Goal: Transaction & Acquisition: Purchase product/service

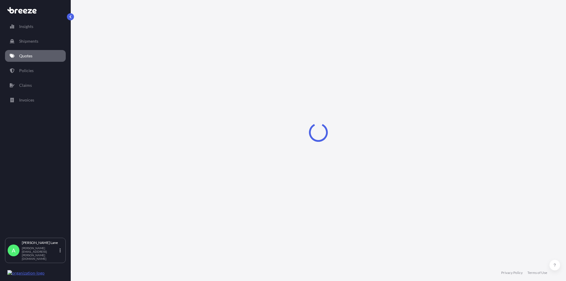
select select "Road"
select select "1"
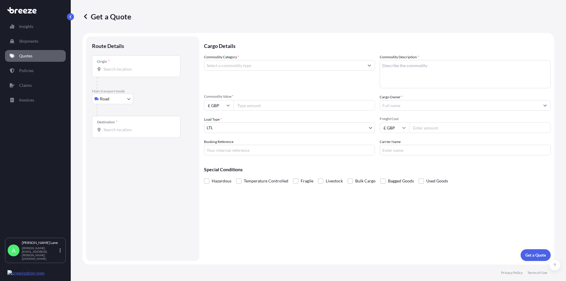
click at [105, 97] on body "Insights Shipments Quotes Policies Claims Invoices A [PERSON_NAME] [PERSON_NAME…" at bounding box center [283, 140] width 566 height 281
click at [112, 128] on div "Air" at bounding box center [112, 125] width 37 height 11
select select "Air"
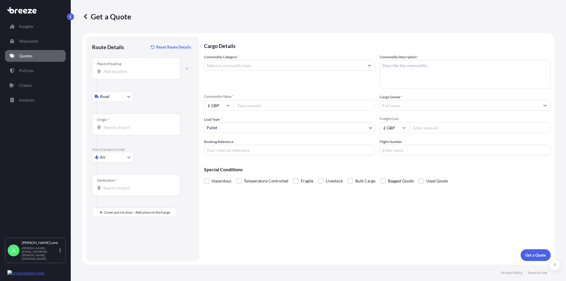
click at [113, 74] on input "Place of loading" at bounding box center [138, 72] width 70 height 6
paste input "E4 9JG"
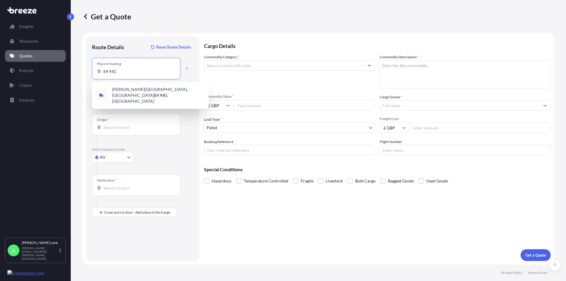
click at [128, 92] on span "[PERSON_NAME][STREET_ADDRESS]" at bounding box center [158, 96] width 92 height 18
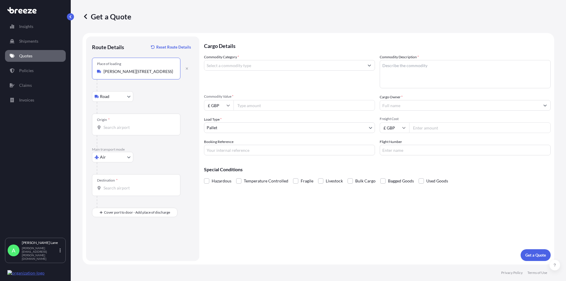
type input "[PERSON_NAME][STREET_ADDRESS]"
click at [111, 127] on input "Origin *" at bounding box center [138, 128] width 70 height 6
type input "GBSTN - Stansted Apt/[GEOGRAPHIC_DATA], [GEOGRAPHIC_DATA]"
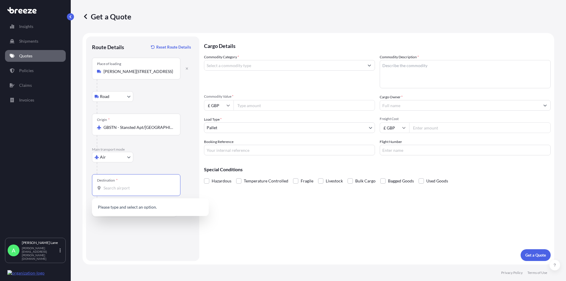
click at [114, 190] on input "Destination *" at bounding box center [138, 188] width 70 height 6
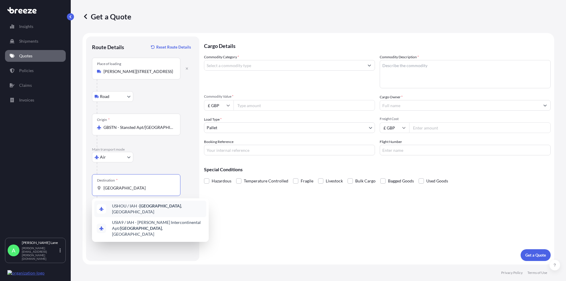
click at [157, 209] on span "USHOU / IAH - [GEOGRAPHIC_DATA] , [GEOGRAPHIC_DATA]" at bounding box center [158, 209] width 92 height 12
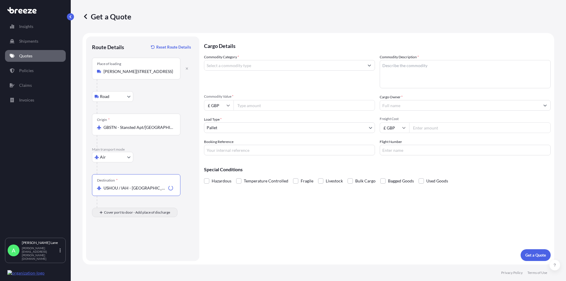
type input "USHOU / IAH - [GEOGRAPHIC_DATA], [GEOGRAPHIC_DATA]"
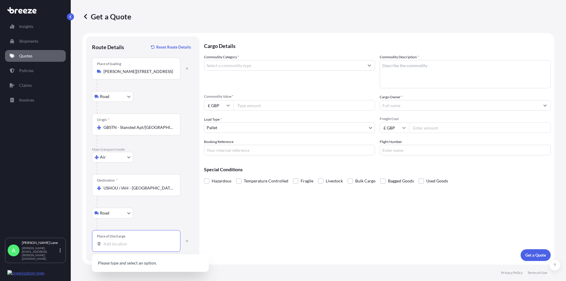
click at [121, 246] on input "Place of Discharge" at bounding box center [138, 244] width 70 height 6
type input "[GEOGRAPHIC_DATA], [GEOGRAPHIC_DATA]"
click at [248, 65] on input "Commodity Category *" at bounding box center [284, 65] width 160 height 11
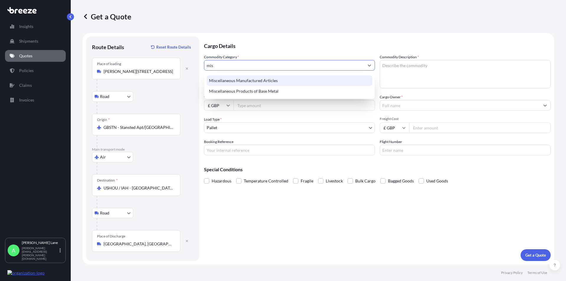
click at [248, 80] on div "Miscellaneous Manufactured Articles" at bounding box center [290, 80] width 166 height 11
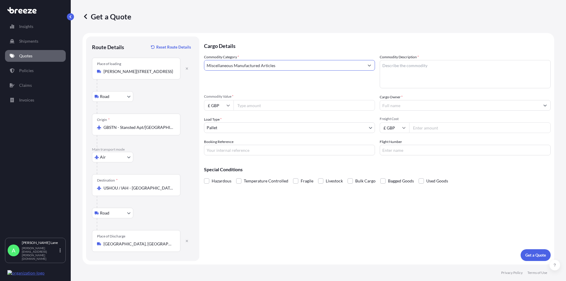
type input "Miscellaneous Manufactured Articles"
click at [400, 67] on textarea "Commodity Description *" at bounding box center [464, 74] width 171 height 28
type textarea "m"
type textarea "MANNEQUIN - [DEMOGRAPHIC_DATA] BUST FORMS AND BASES"
click at [272, 105] on input "Commodity Value *" at bounding box center [303, 105] width 141 height 11
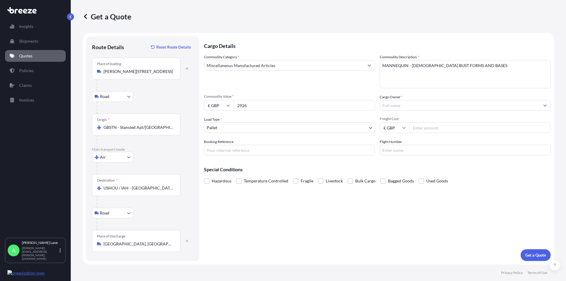
type input "2926"
click at [393, 103] on input "Cargo Owner *" at bounding box center [460, 105] width 160 height 11
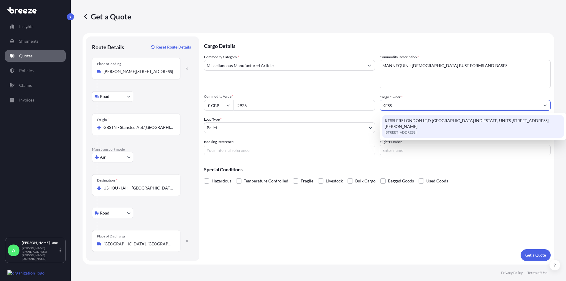
click at [401, 120] on span "KESSLERS LONDON LT,D [GEOGRAPHIC_DATA] IND ESTATE, UNITS [STREET_ADDRESS][PERSO…" at bounding box center [472, 124] width 176 height 12
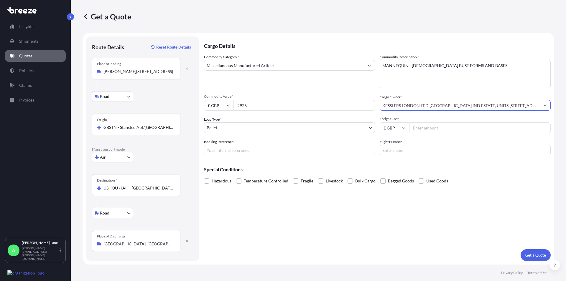
type input "KESSLERS LONDON LT,D [GEOGRAPHIC_DATA] IND ESTATE, UNITS [STREET_ADDRESS][PERSO…"
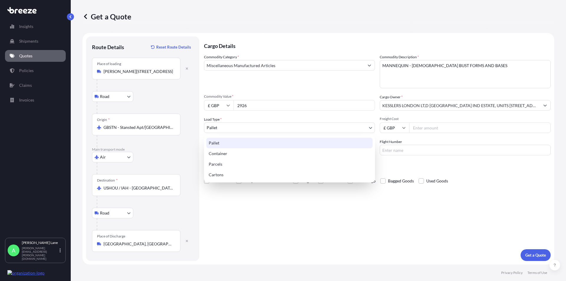
click at [221, 126] on body "15 options available. 2 options available. 0 options available. 1 option availa…" at bounding box center [283, 140] width 566 height 281
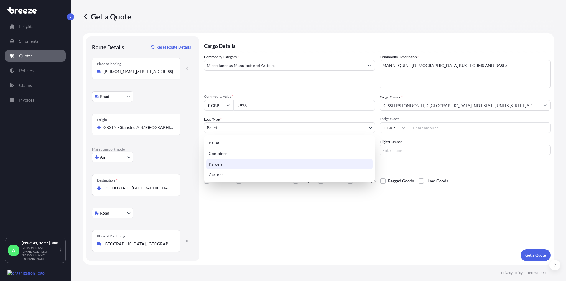
click at [220, 165] on div "Parcels" at bounding box center [289, 164] width 166 height 11
select select "3"
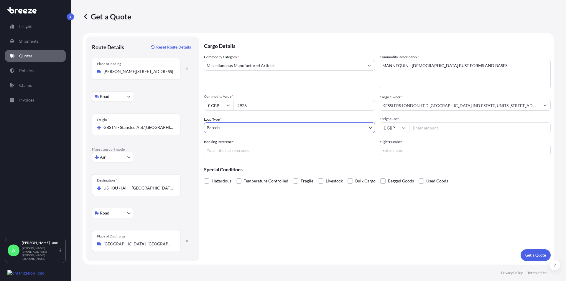
click at [424, 125] on input "Freight Cost" at bounding box center [479, 128] width 141 height 11
type input "520"
click at [235, 149] on input "Booking Reference" at bounding box center [289, 150] width 171 height 11
paste input "1896063"
type input "1896063"
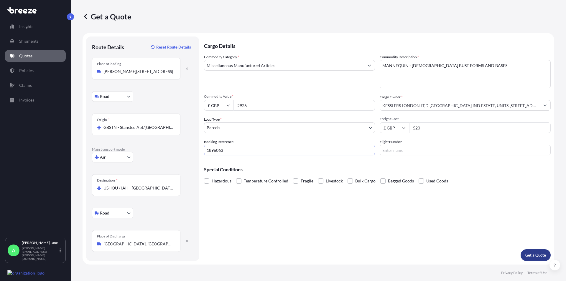
click at [538, 253] on p "Get a Quote" at bounding box center [535, 255] width 21 height 6
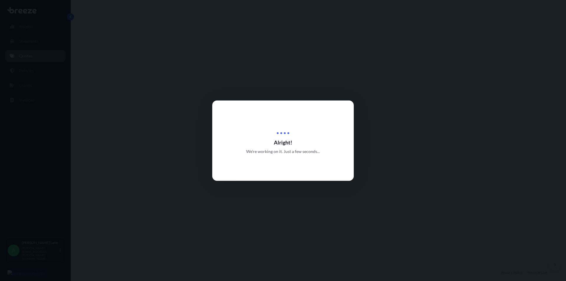
select select "Road"
select select "Air"
select select "Road"
select select "3"
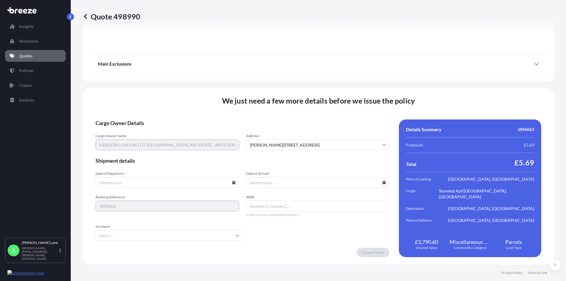
scroll to position [770, 0]
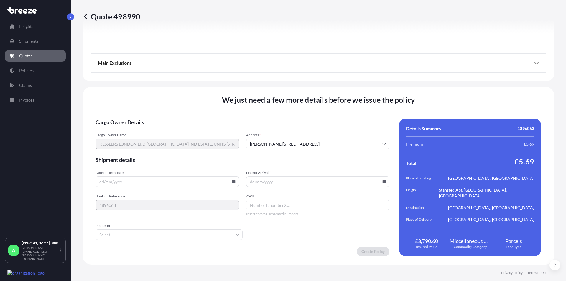
click at [232, 182] on icon at bounding box center [233, 182] width 3 height 4
click at [127, 117] on button "8" at bounding box center [125, 117] width 9 height 9
type input "[DATE]"
click at [286, 184] on input "Date of Arrival *" at bounding box center [317, 181] width 143 height 11
click at [380, 180] on input "Date of Arrival *" at bounding box center [317, 181] width 143 height 11
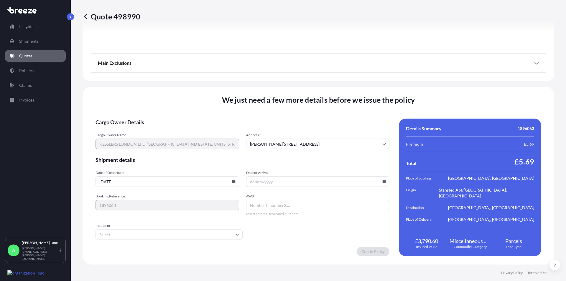
click at [382, 181] on icon at bounding box center [383, 182] width 3 height 4
click at [274, 140] on button "22" at bounding box center [273, 140] width 9 height 9
type input "[DATE]"
click at [232, 182] on icon at bounding box center [233, 182] width 3 height 4
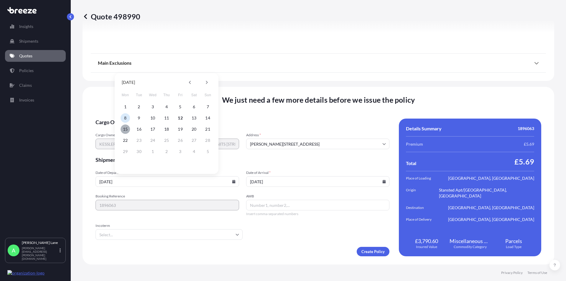
click at [127, 130] on button "15" at bounding box center [125, 129] width 9 height 9
type input "[DATE]"
click at [265, 207] on input "AWB" at bounding box center [317, 205] width 143 height 11
paste input "884321763119"
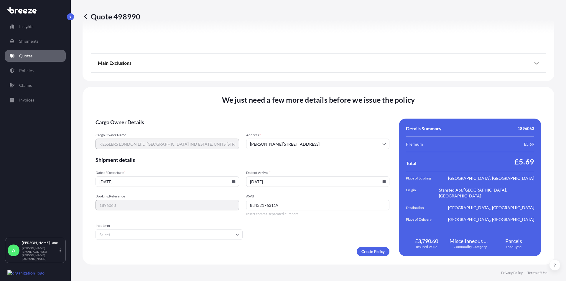
type input "884321763119"
click at [231, 237] on input "Incoterm" at bounding box center [168, 235] width 147 height 11
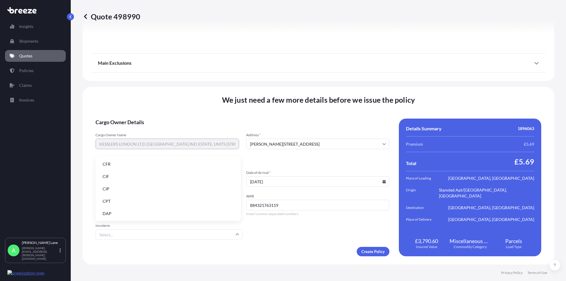
scroll to position [34, 0]
click at [114, 197] on li "DDP" at bounding box center [168, 192] width 141 height 11
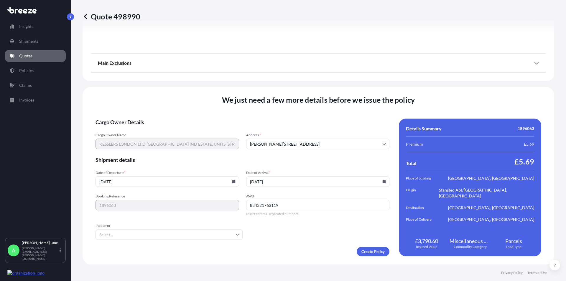
type input "DDP"
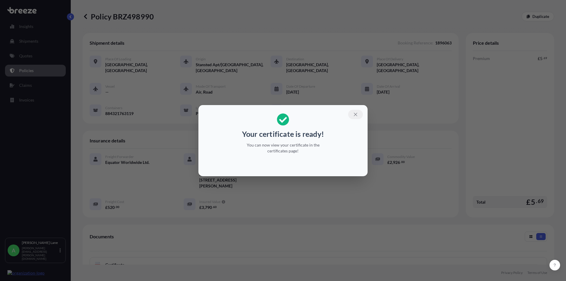
click at [355, 113] on icon "button" at bounding box center [355, 114] width 5 height 5
